Goal: Navigation & Orientation: Find specific page/section

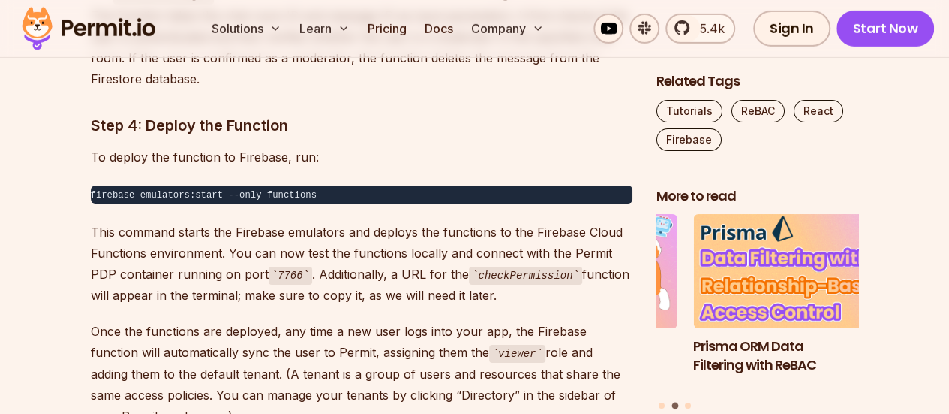
scroll to position [19489, 0]
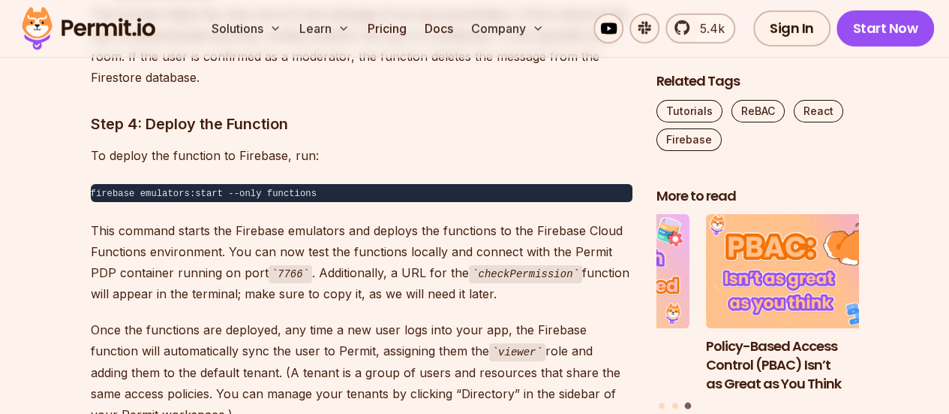
drag, startPoint x: 350, startPoint y: 308, endPoint x: 80, endPoint y: 261, distance: 273.4
copy p "To verify that the function works, sign up a new user in your app and check the…"
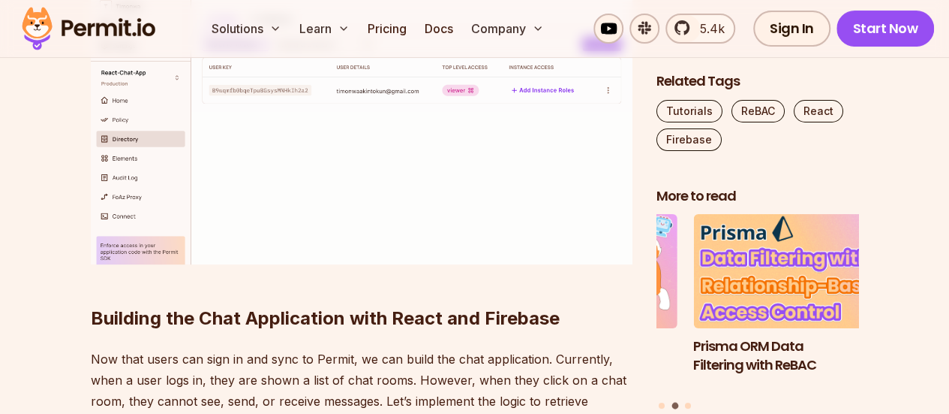
scroll to position [20057, 0]
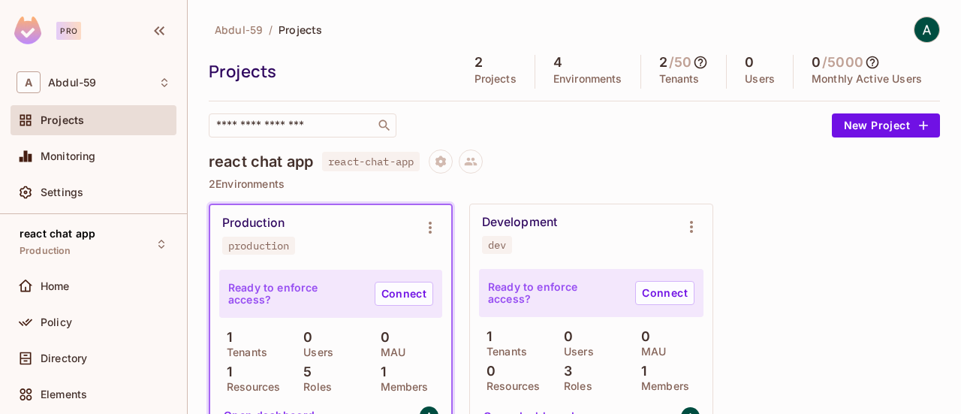
scroll to position [202, 0]
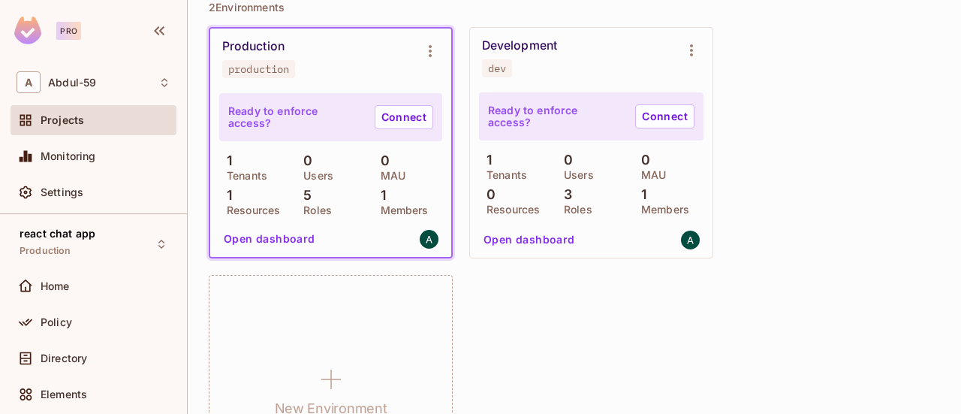
scroll to position [179, 0]
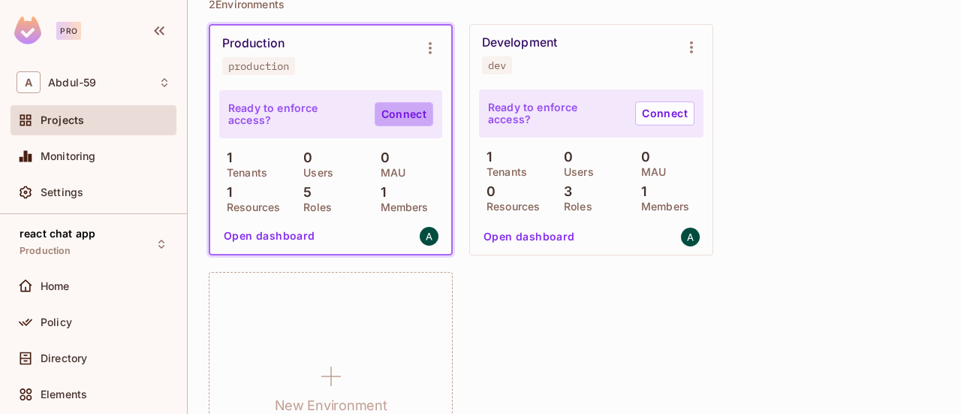
click at [403, 109] on link "Connect" at bounding box center [404, 114] width 59 height 24
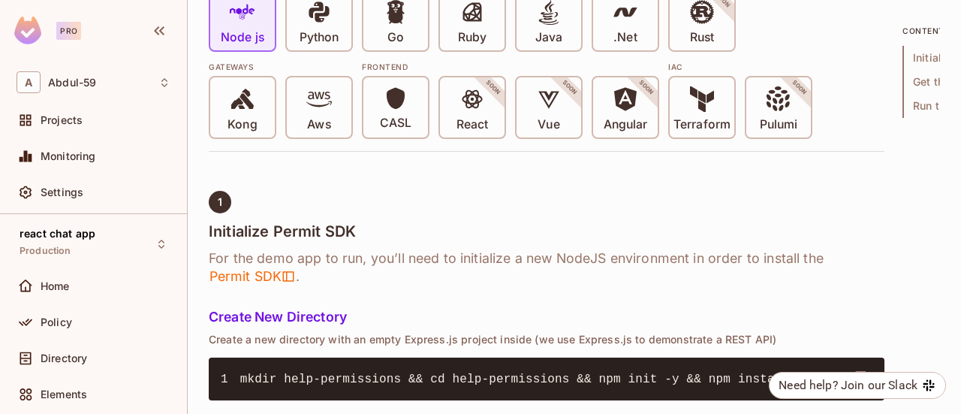
scroll to position [417, 0]
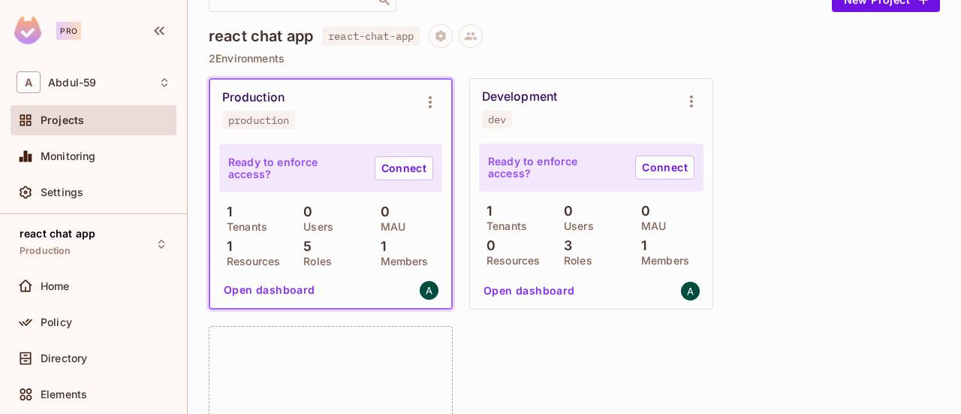
scroll to position [129, 0]
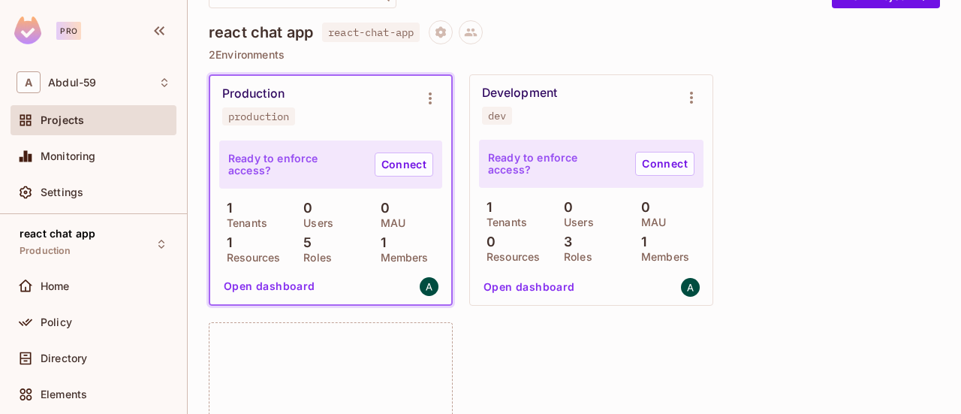
click at [236, 221] on p "Tenants" at bounding box center [243, 223] width 48 height 12
click at [81, 159] on span "Monitoring" at bounding box center [69, 156] width 56 height 12
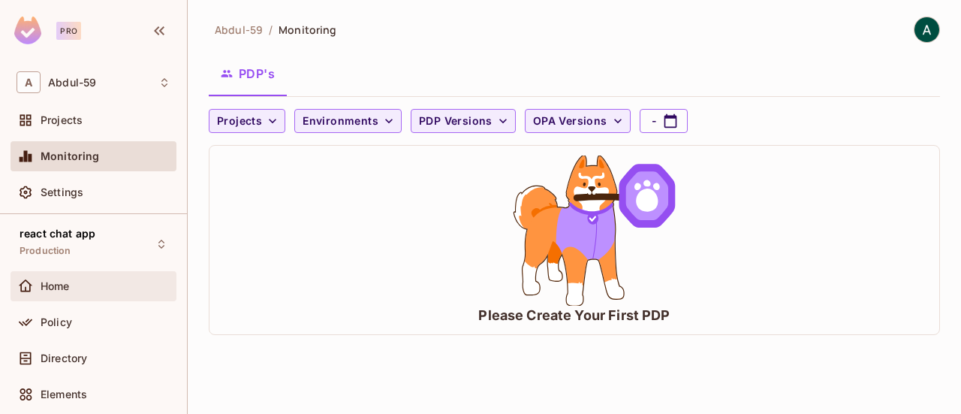
click at [71, 289] on div "Home" at bounding box center [106, 286] width 130 height 12
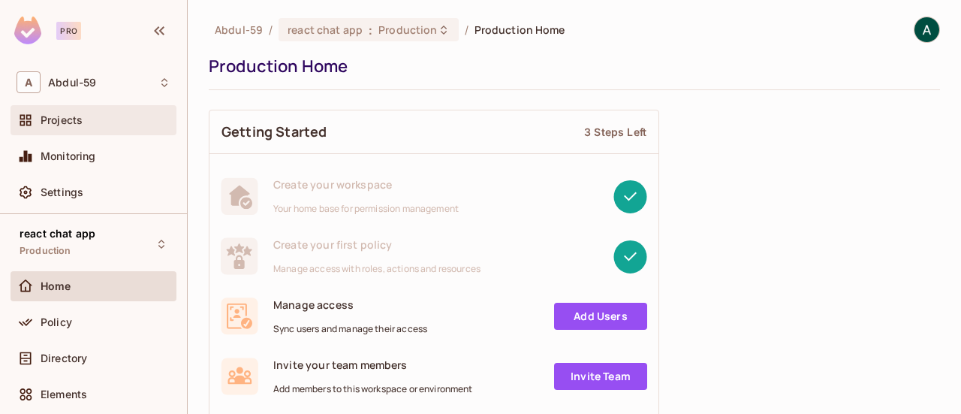
click at [40, 112] on div at bounding box center [29, 120] width 24 height 18
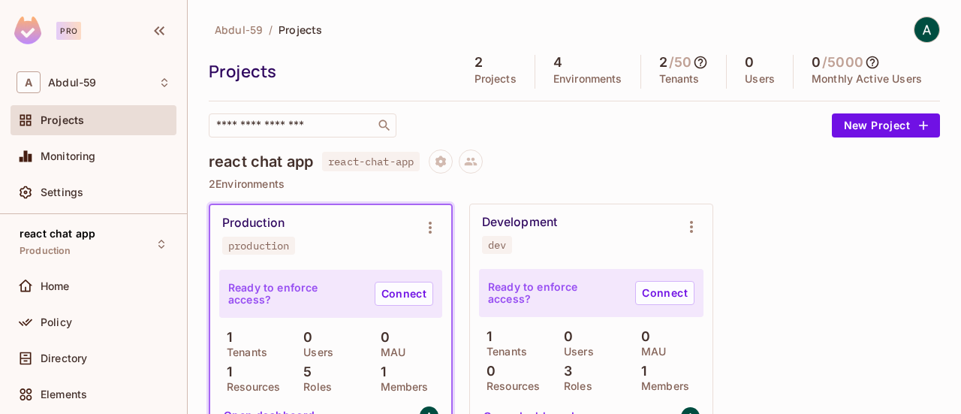
click at [303, 335] on p "0" at bounding box center [304, 336] width 17 height 15
click at [51, 363] on div "Directory" at bounding box center [94, 358] width 154 height 18
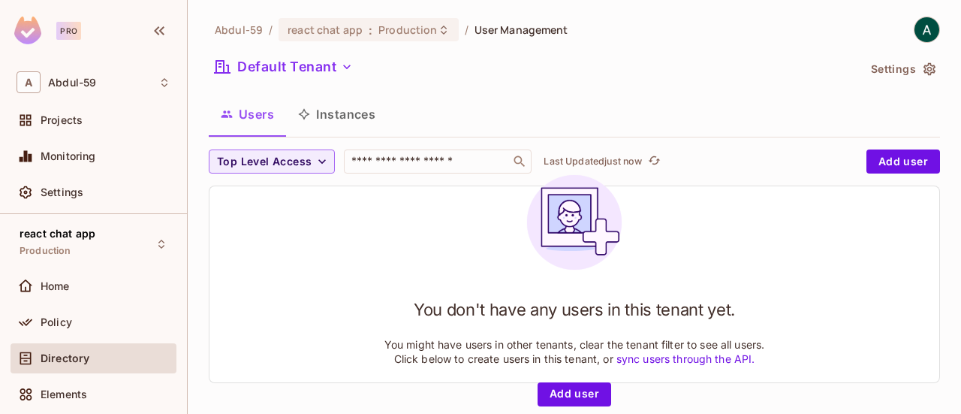
scroll to position [2, 0]
